Goal: Find specific page/section: Find specific page/section

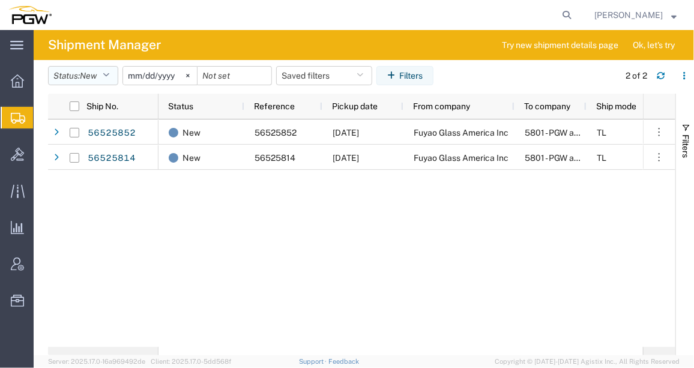
click at [109, 74] on icon "button" at bounding box center [106, 75] width 7 height 8
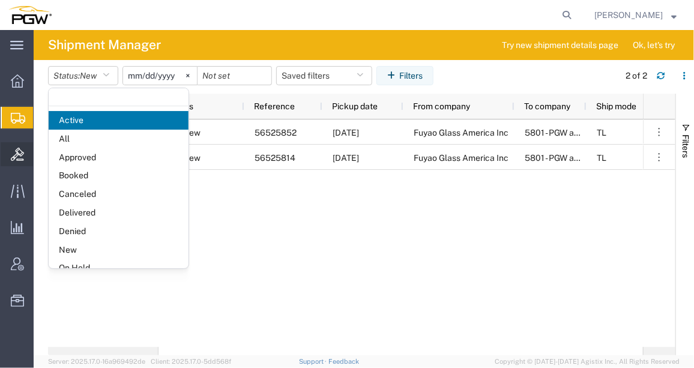
click at [21, 151] on icon at bounding box center [17, 154] width 13 height 13
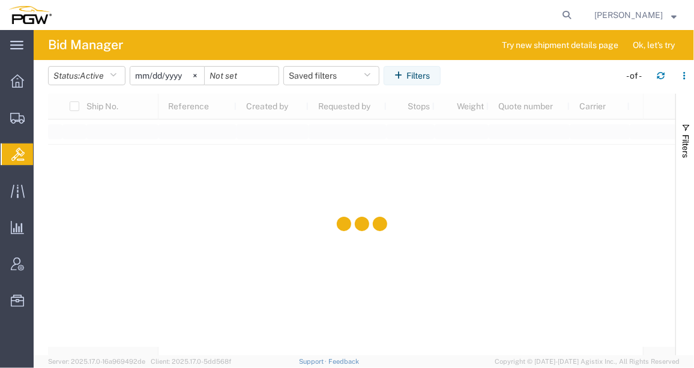
click at [43, 151] on span "Bids" at bounding box center [38, 154] width 10 height 24
